Goal: Transaction & Acquisition: Obtain resource

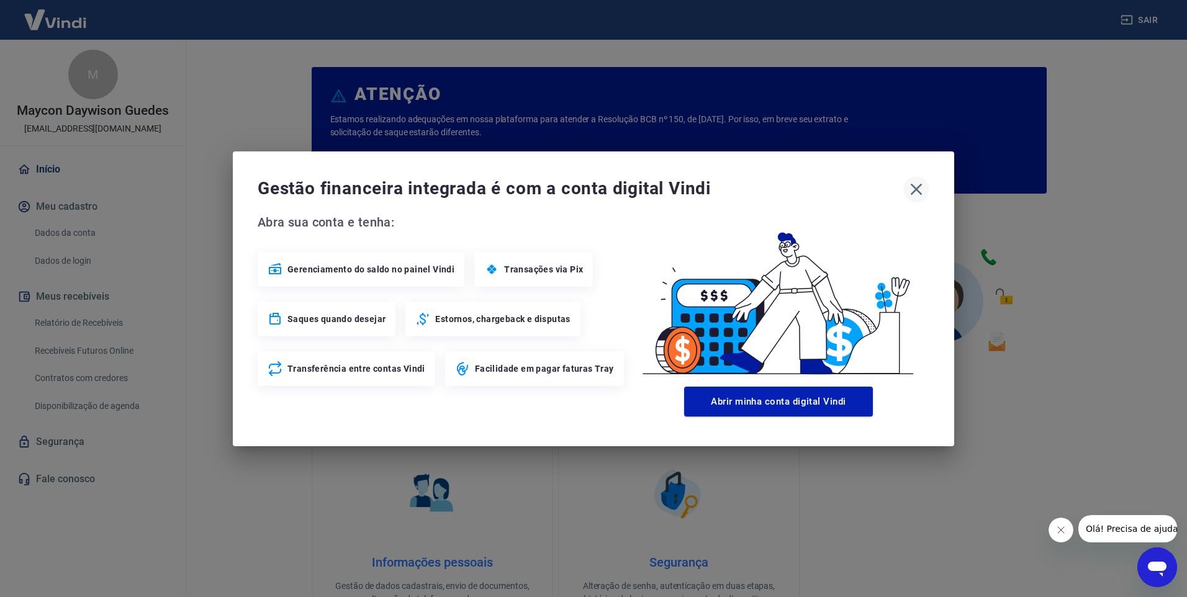
click at [913, 191] on icon "button" at bounding box center [916, 189] width 12 height 12
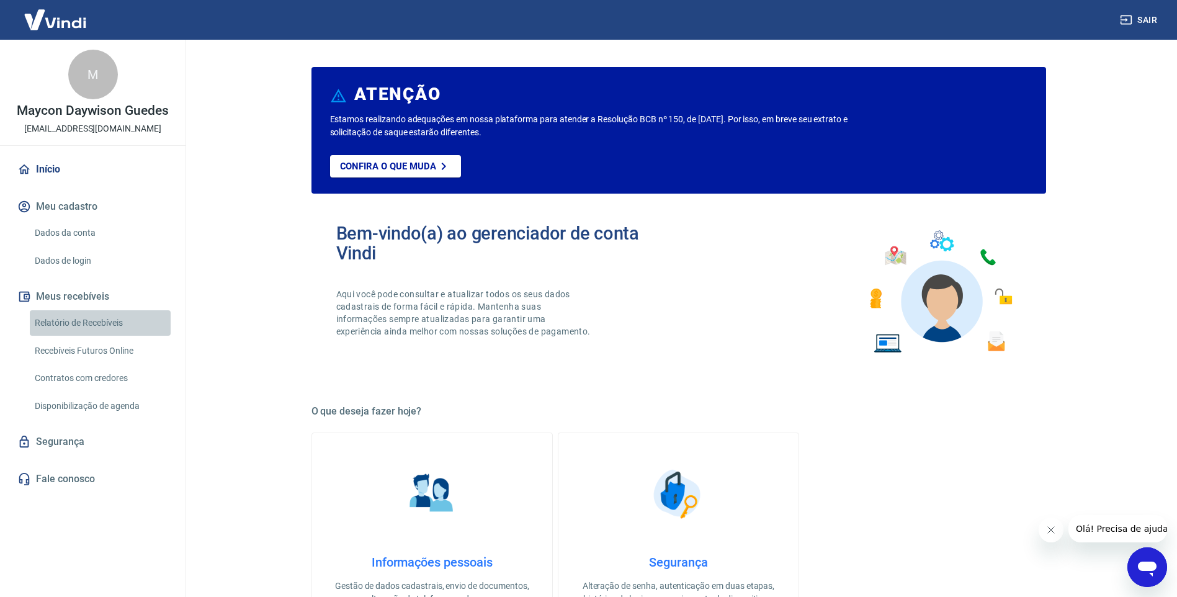
click at [112, 321] on link "Relatório de Recebíveis" at bounding box center [100, 322] width 141 height 25
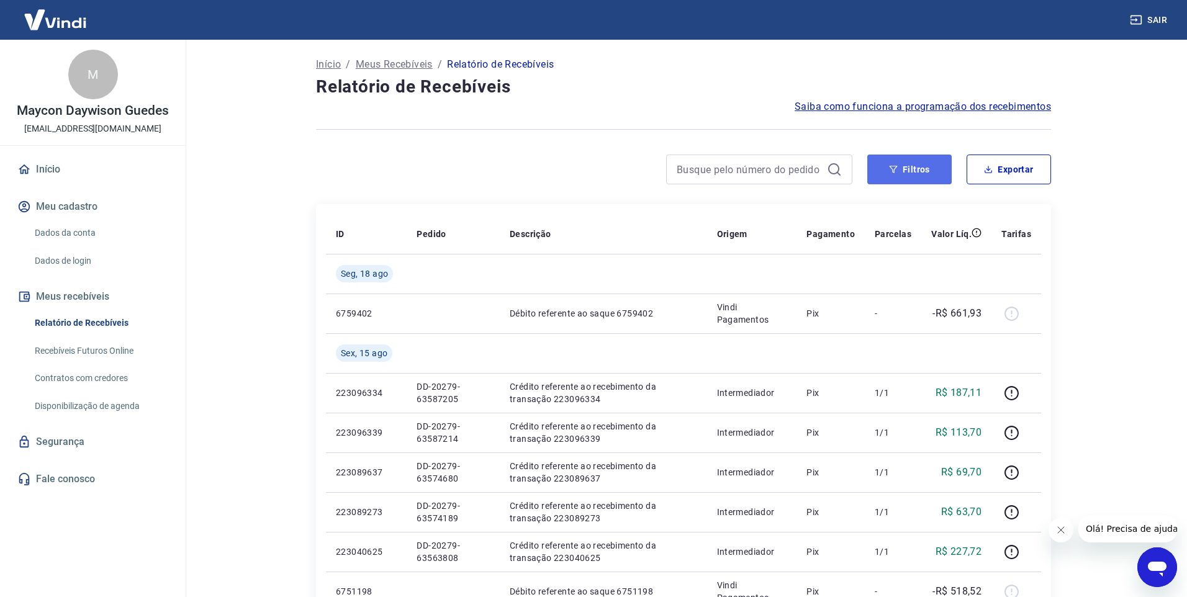
click at [912, 167] on button "Filtros" at bounding box center [909, 170] width 84 height 30
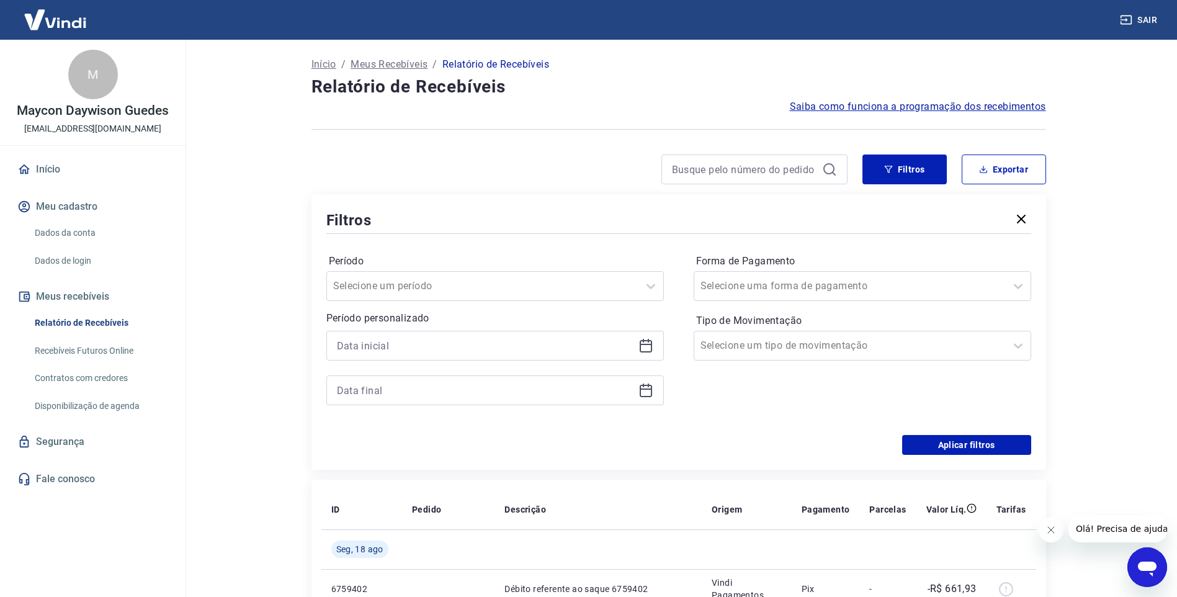
click at [643, 343] on icon at bounding box center [646, 345] width 15 height 15
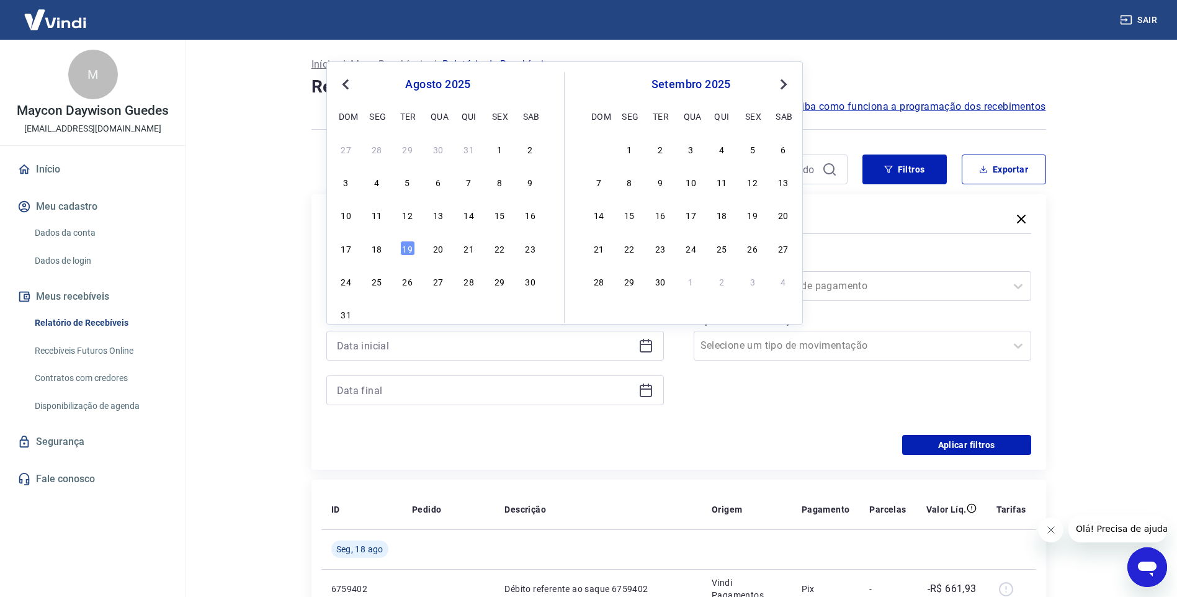
click at [347, 87] on span "Previous Month" at bounding box center [347, 84] width 0 height 14
click at [379, 215] on div "16" at bounding box center [376, 214] width 15 height 15
type input "[DATE]"
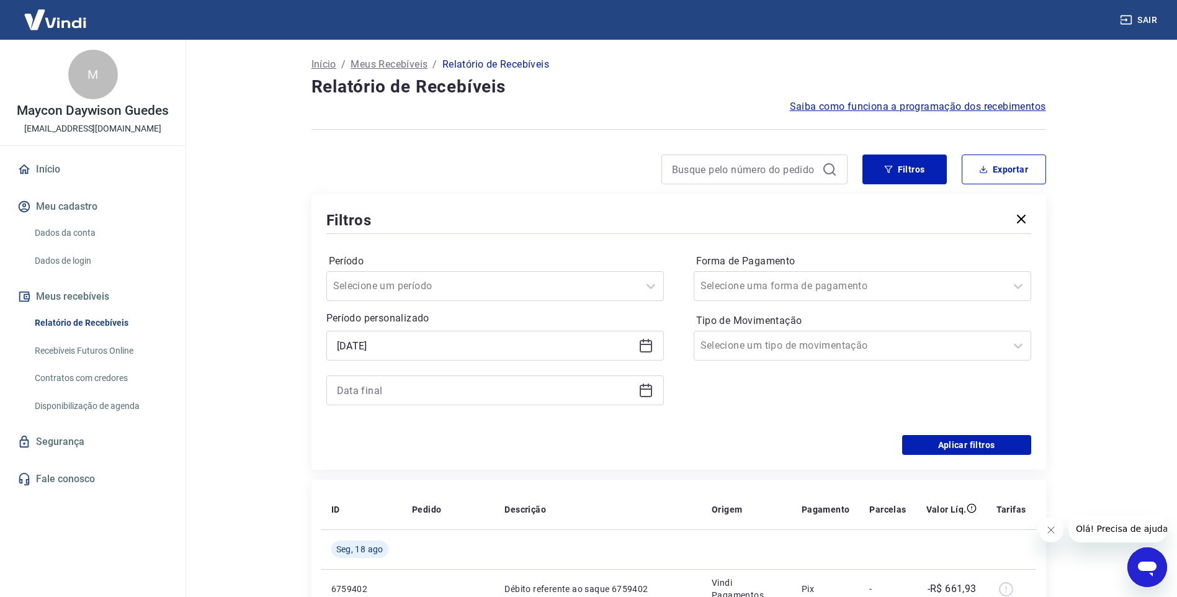
click at [648, 388] on icon at bounding box center [646, 388] width 12 height 1
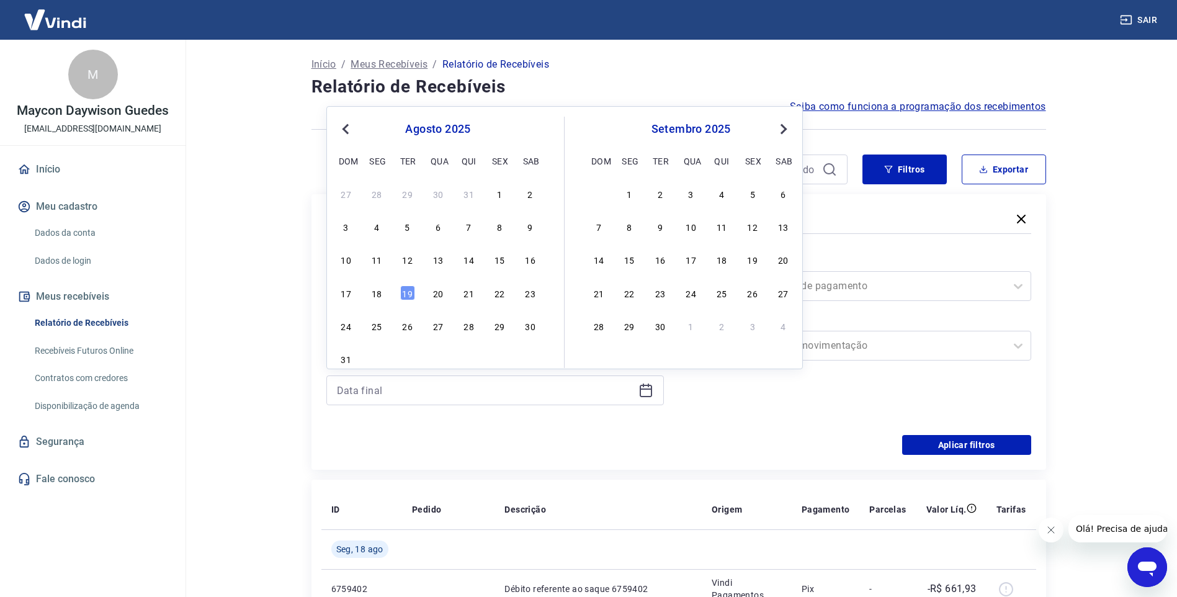
click at [344, 125] on button "Previous Month" at bounding box center [345, 129] width 15 height 15
click at [467, 325] on div "31" at bounding box center [469, 325] width 15 height 15
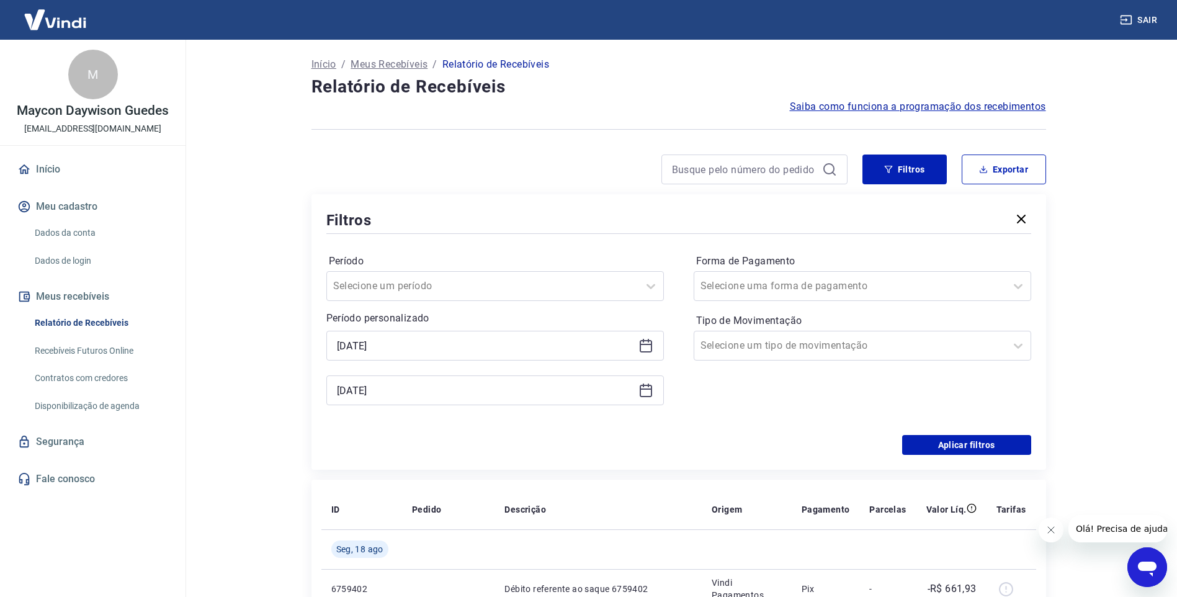
type input "[DATE]"
click at [940, 442] on button "Aplicar filtros" at bounding box center [966, 445] width 129 height 20
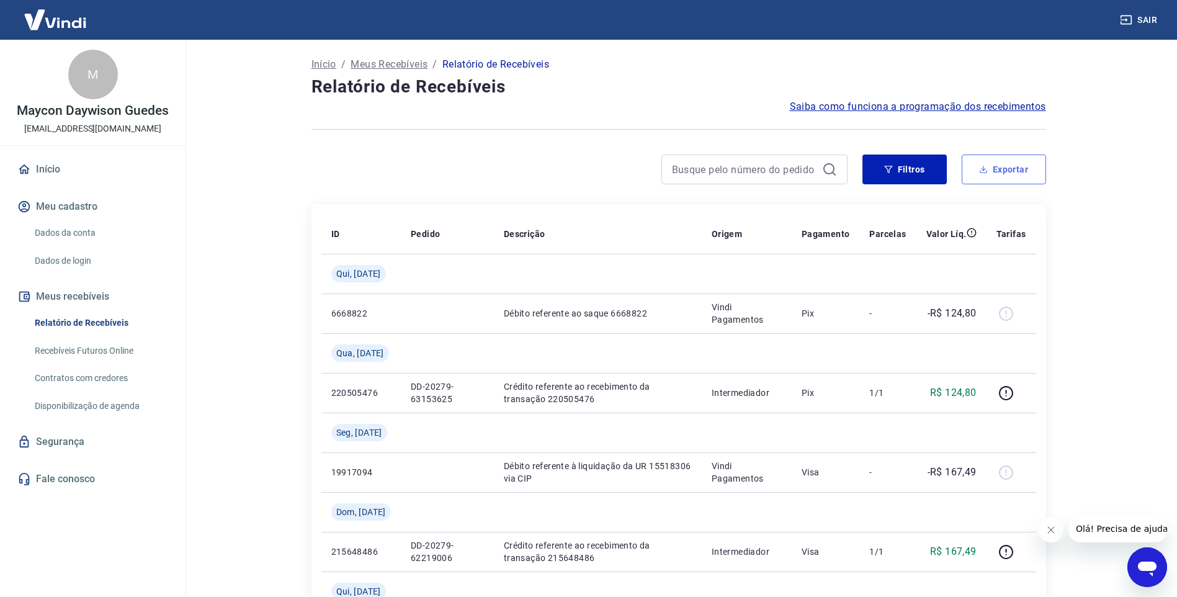
click at [998, 161] on button "Exportar" at bounding box center [1004, 170] width 84 height 30
type input "[DATE]"
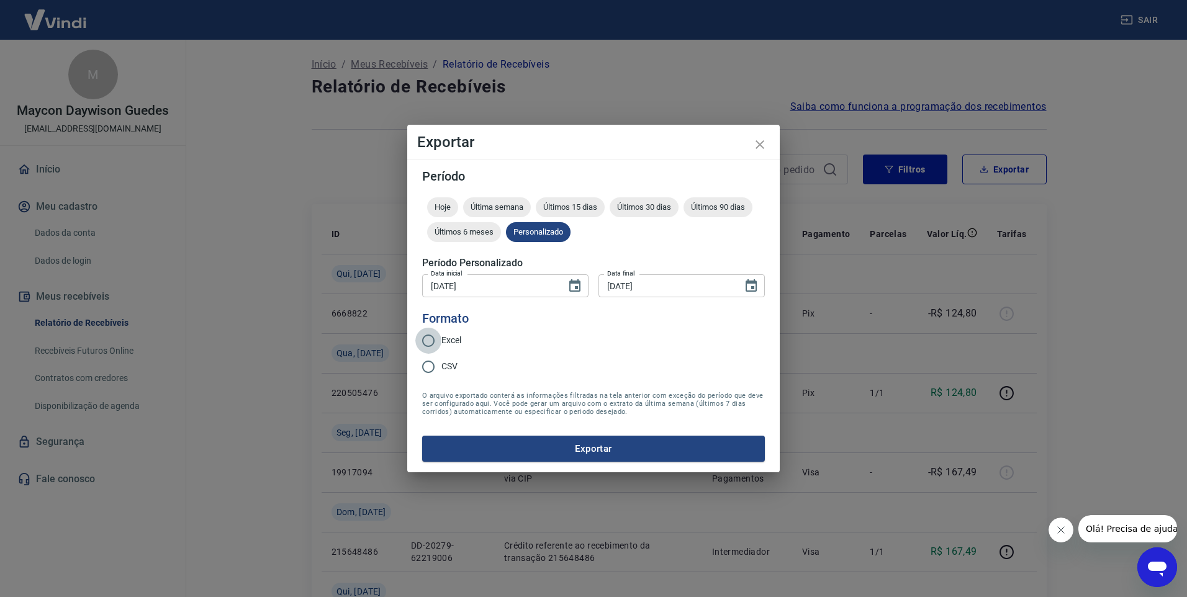
click at [429, 336] on input "Excel" at bounding box center [428, 341] width 26 height 26
radio input "true"
click at [557, 440] on button "Exportar" at bounding box center [593, 449] width 343 height 26
